Goal: Task Accomplishment & Management: Use online tool/utility

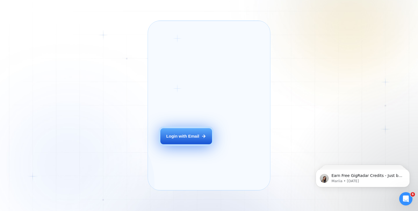
click at [174, 144] on button "Login with Email" at bounding box center [186, 136] width 52 height 16
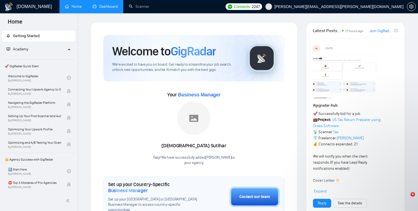
click at [113, 7] on link "Dashboard" at bounding box center [105, 6] width 25 height 5
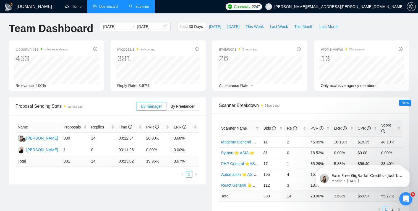
click at [132, 6] on link "Scanner" at bounding box center [139, 6] width 20 height 5
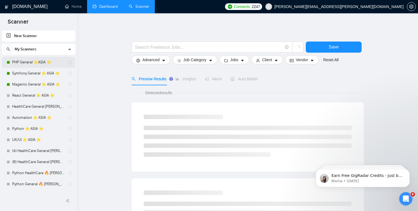
click at [46, 67] on link "PHP General ⭐️ASIA ⭐️" at bounding box center [38, 62] width 53 height 11
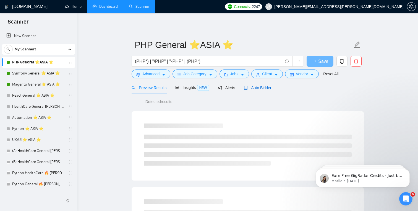
click at [262, 87] on span "Auto Bidder" at bounding box center [257, 87] width 27 height 4
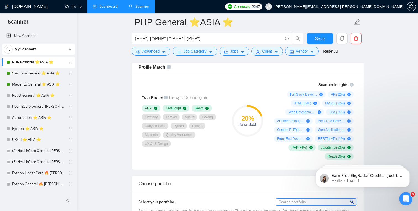
scroll to position [331, 0]
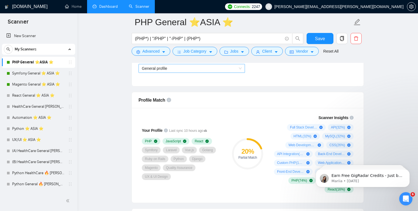
click at [169, 69] on span "General profile" at bounding box center [192, 68] width 100 height 8
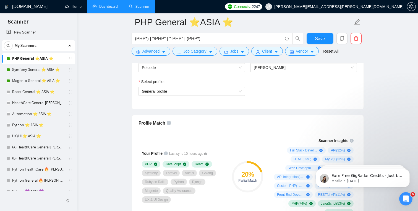
scroll to position [308, 0]
click at [38, 73] on link "Symfony General ⭐️ ASIA ⭐️" at bounding box center [38, 69] width 53 height 11
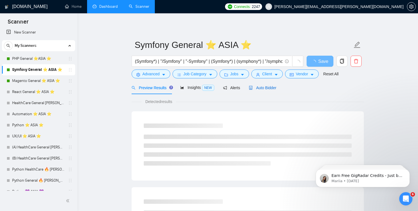
click at [261, 88] on span "Auto Bidder" at bounding box center [262, 87] width 27 height 4
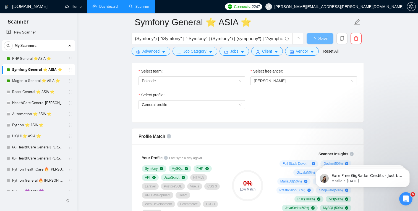
scroll to position [356, 0]
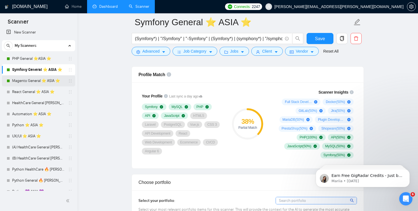
click at [39, 83] on link "Magento General ⭐️ ASIA ⭐️" at bounding box center [38, 80] width 53 height 11
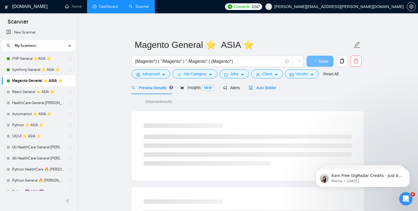
click at [270, 90] on span "Auto Bidder" at bounding box center [262, 87] width 27 height 4
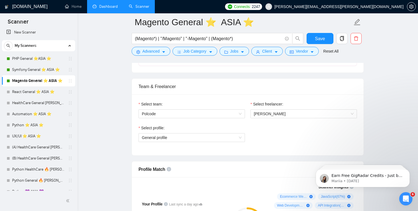
scroll to position [334, 0]
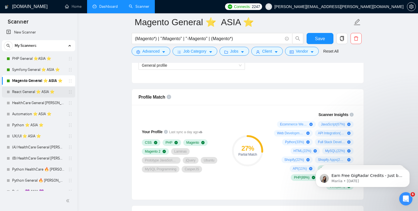
click at [41, 96] on link "React General ⭐️ ASIA ⭐️" at bounding box center [38, 91] width 53 height 11
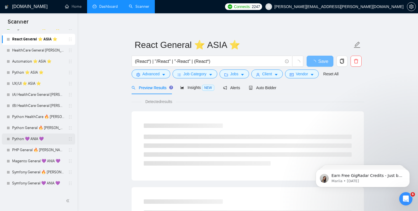
scroll to position [62, 0]
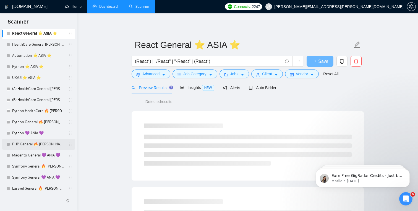
click at [35, 144] on link "PHP General 🔥 [PERSON_NAME] 🔥" at bounding box center [38, 143] width 53 height 11
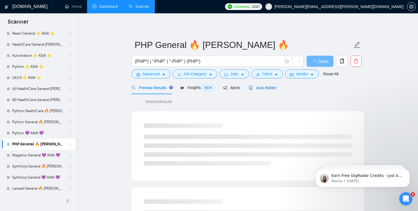
click at [258, 85] on div "Auto Bidder" at bounding box center [262, 88] width 27 height 6
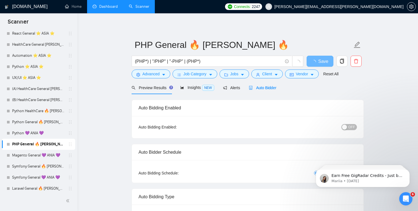
radio input "false"
radio input "true"
checkbox input "true"
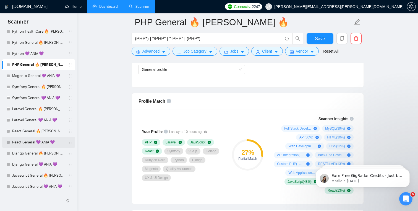
scroll to position [139, 0]
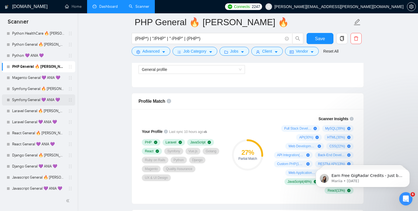
click at [25, 98] on link "Symfony General 💜 ANIA 💜" at bounding box center [38, 99] width 53 height 11
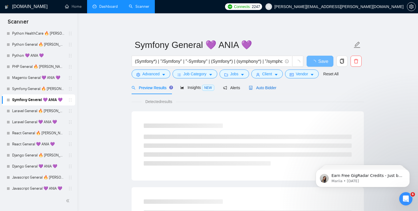
click at [263, 88] on span "Auto Bidder" at bounding box center [262, 87] width 27 height 4
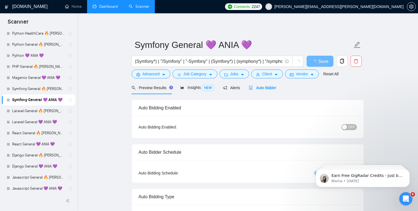
checkbox input "true"
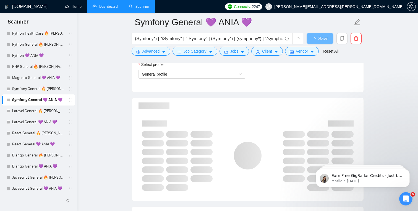
scroll to position [326, 0]
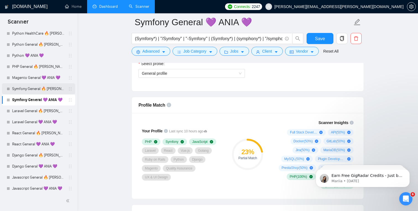
click at [43, 90] on link "Symfony General 🔥 [PERSON_NAME] 🔥" at bounding box center [38, 88] width 53 height 11
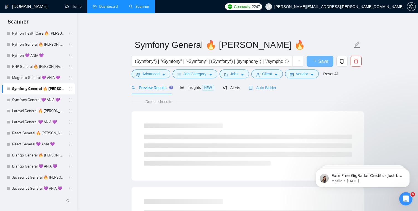
click at [261, 83] on div "Auto Bidder" at bounding box center [262, 87] width 27 height 13
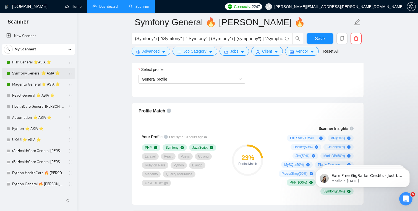
click at [37, 74] on link "Symfony General ⭐️ ASIA ⭐️" at bounding box center [38, 73] width 53 height 11
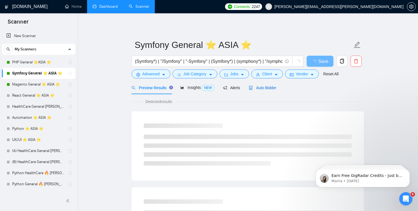
click at [266, 87] on span "Auto Bidder" at bounding box center [262, 87] width 27 height 4
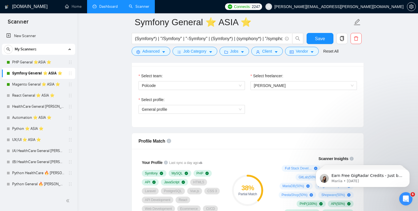
scroll to position [297, 0]
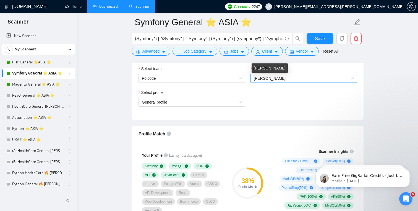
click at [270, 80] on span "[PERSON_NAME]" at bounding box center [270, 78] width 32 height 4
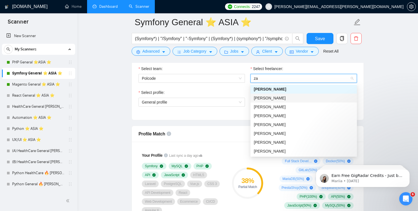
scroll to position [22, 0]
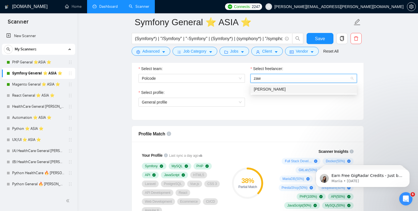
type input "zawa"
click at [278, 92] on div "[PERSON_NAME]" at bounding box center [303, 89] width 106 height 9
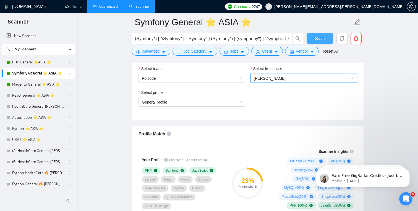
click at [326, 39] on button "Save" at bounding box center [320, 38] width 27 height 11
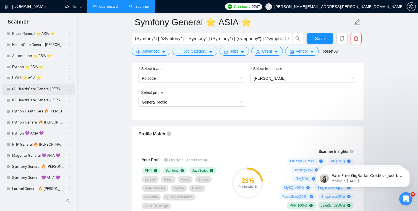
scroll to position [62, 0]
click at [48, 143] on link "PHP General 🔥 [PERSON_NAME] 🔥" at bounding box center [38, 143] width 53 height 11
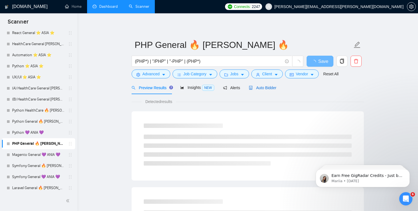
click at [259, 86] on span "Auto Bidder" at bounding box center [262, 87] width 27 height 4
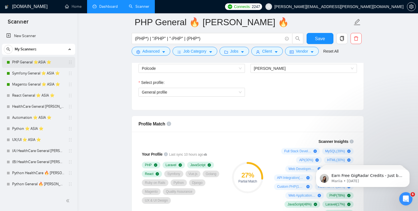
click at [33, 58] on link "PHP General ⭐️ASIA ⭐️" at bounding box center [38, 62] width 53 height 11
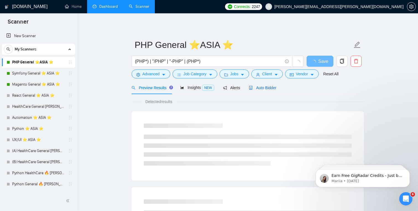
click at [263, 88] on span "Auto Bidder" at bounding box center [262, 87] width 27 height 4
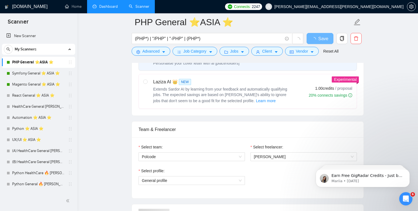
scroll to position [274, 0]
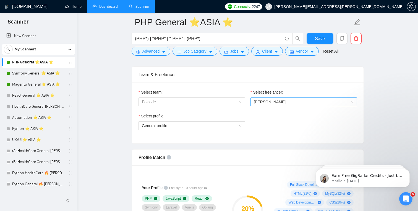
click at [275, 101] on span "[PERSON_NAME]" at bounding box center [270, 102] width 32 height 4
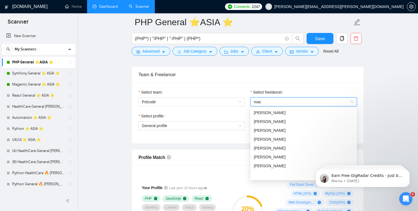
scroll to position [22, 0]
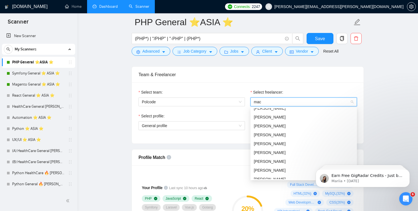
type input "Mac"
drag, startPoint x: 273, startPoint y: 104, endPoint x: 287, endPoint y: 172, distance: 69.3
click at [287, 172] on div "[PERSON_NAME]" at bounding box center [304, 170] width 100 height 6
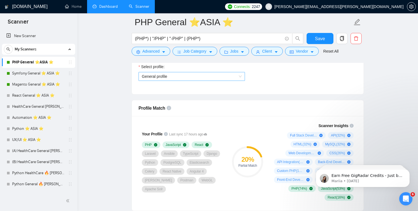
scroll to position [323, 0]
click at [174, 76] on span "General profile" at bounding box center [192, 76] width 100 height 8
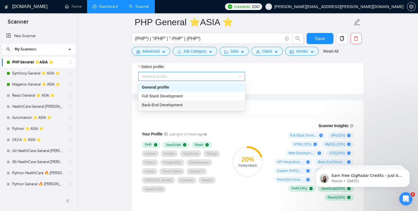
click at [172, 106] on span "Back-End Development" at bounding box center [162, 105] width 41 height 4
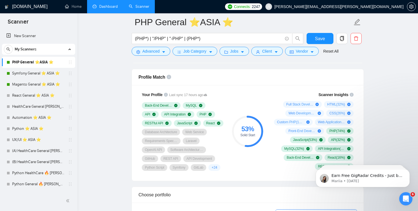
scroll to position [361, 0]
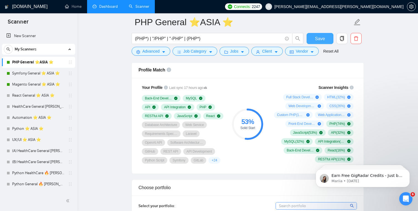
click at [321, 39] on span "Save" at bounding box center [320, 38] width 10 height 7
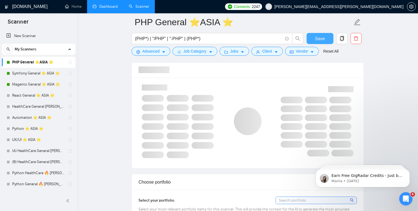
scroll to position [243, 0]
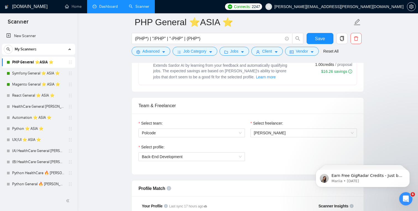
click at [31, 6] on h1 "[DOMAIN_NAME]" at bounding box center [29, 6] width 35 height 13
